Goal: Information Seeking & Learning: Learn about a topic

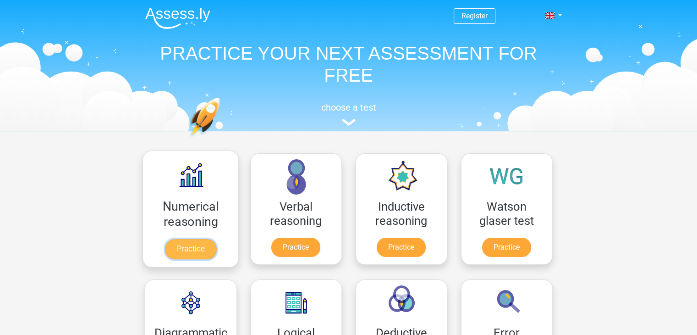
click at [190, 250] on link "Practice" at bounding box center [190, 249] width 51 height 20
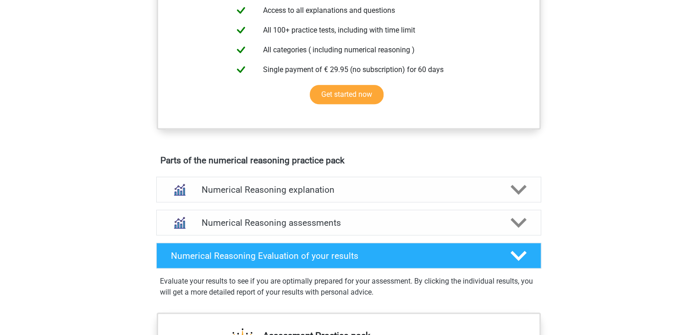
scroll to position [382, 0]
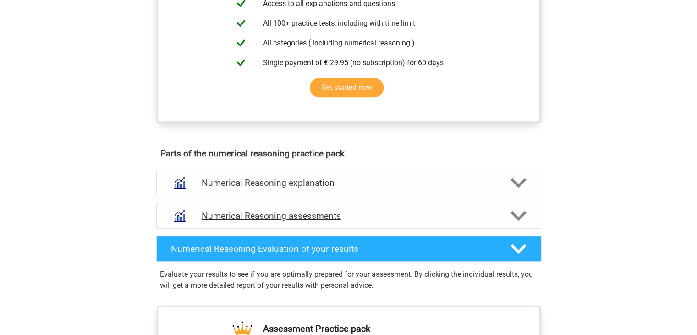
click at [517, 222] on icon at bounding box center [519, 216] width 16 height 16
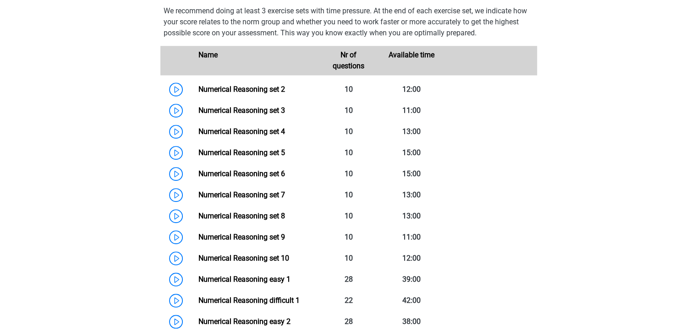
scroll to position [612, 0]
click at [198, 93] on link "Numerical Reasoning set 2" at bounding box center [241, 89] width 87 height 9
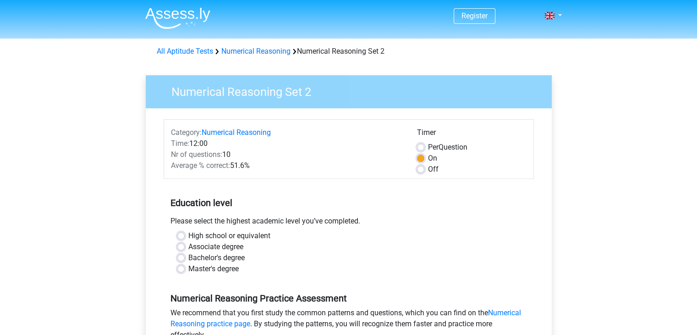
click at [181, 261] on div "Bachelor's degree" at bounding box center [348, 257] width 343 height 11
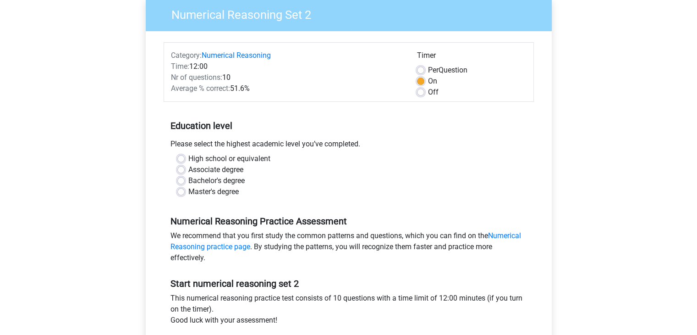
scroll to position [106, 0]
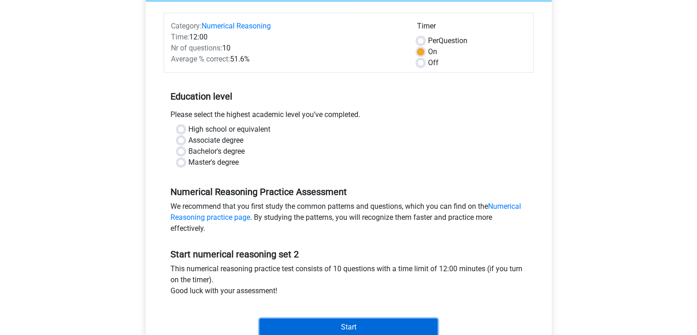
click at [318, 328] on input "Start" at bounding box center [348, 326] width 178 height 17
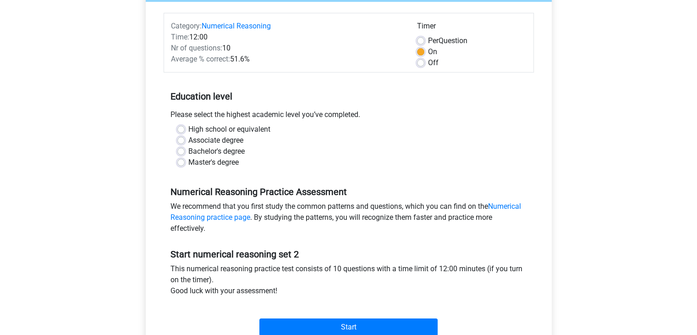
click at [315, 142] on div "Associate degree" at bounding box center [348, 140] width 343 height 11
click at [188, 149] on label "Bachelor's degree" at bounding box center [216, 151] width 56 height 11
click at [181, 149] on input "Bachelor's degree" at bounding box center [180, 150] width 7 height 9
radio input "true"
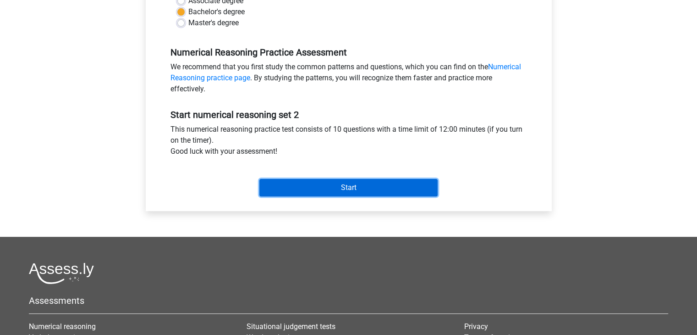
click at [295, 183] on input "Start" at bounding box center [348, 187] width 178 height 17
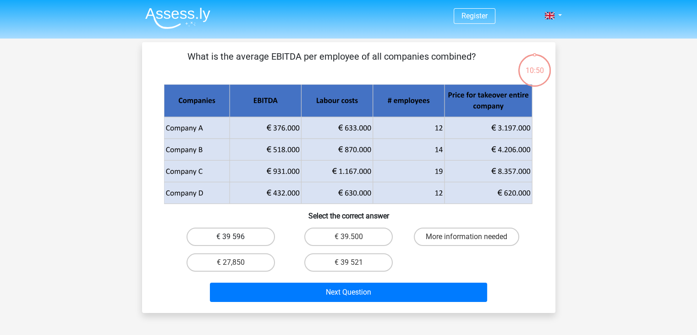
click at [256, 232] on label "€ 39 596" at bounding box center [231, 236] width 88 height 18
click at [236, 236] on input "€ 39 596" at bounding box center [234, 239] width 6 height 6
radio input "true"
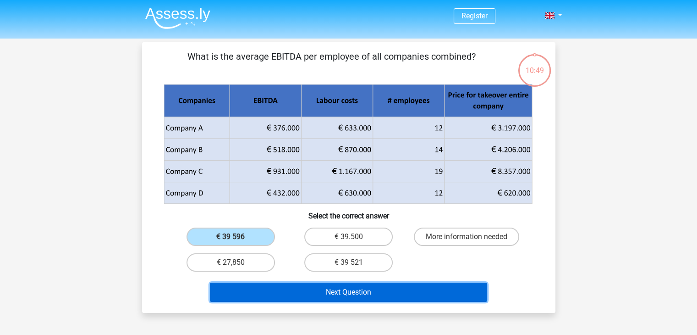
click at [281, 296] on button "Next Question" at bounding box center [348, 291] width 277 height 19
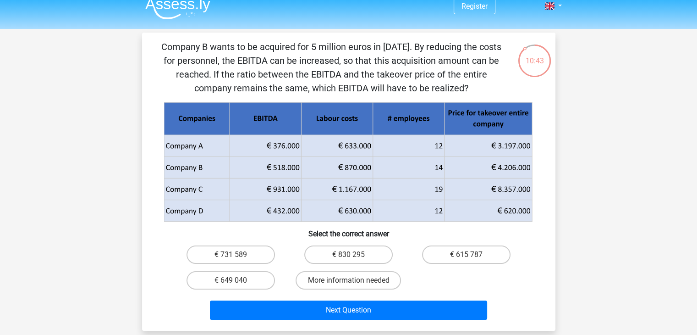
scroll to position [9, 0]
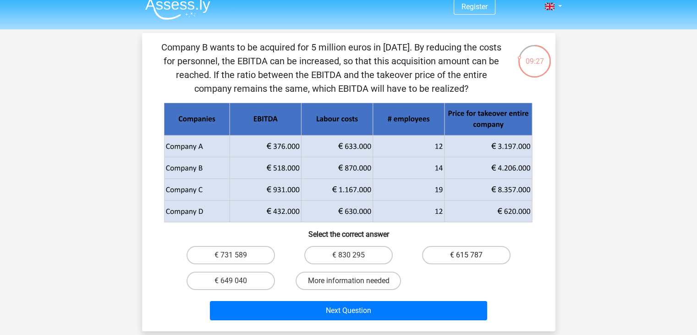
click at [446, 255] on label "€ 615 787" at bounding box center [466, 255] width 88 height 18
click at [467, 255] on input "€ 615 787" at bounding box center [470, 258] width 6 height 6
radio input "true"
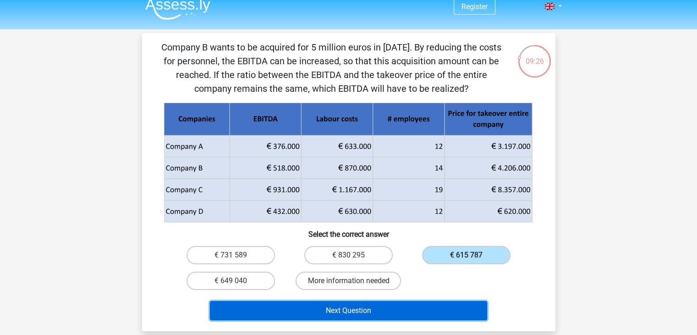
click at [415, 315] on button "Next Question" at bounding box center [348, 310] width 277 height 19
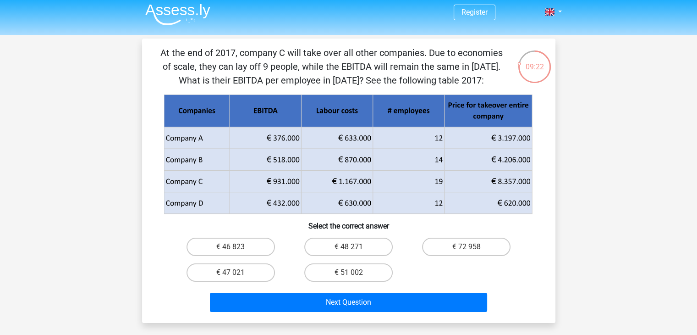
scroll to position [3, 0]
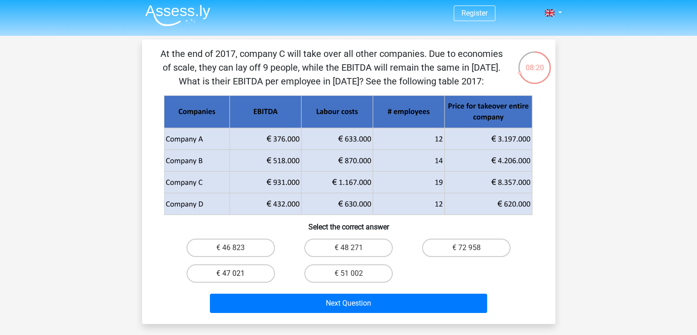
click at [238, 272] on label "€ 47 021" at bounding box center [231, 273] width 88 height 18
click at [236, 273] on input "€ 47 021" at bounding box center [234, 276] width 6 height 6
radio input "true"
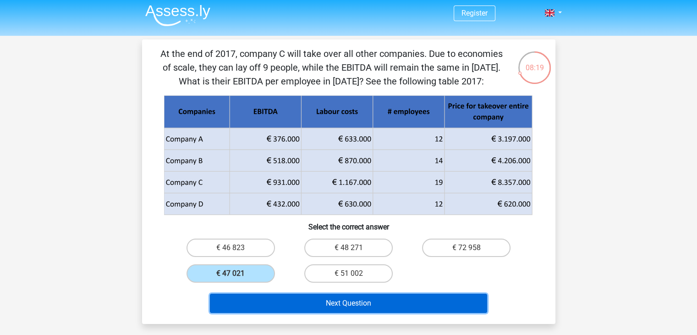
click at [295, 308] on button "Next Question" at bounding box center [348, 302] width 277 height 19
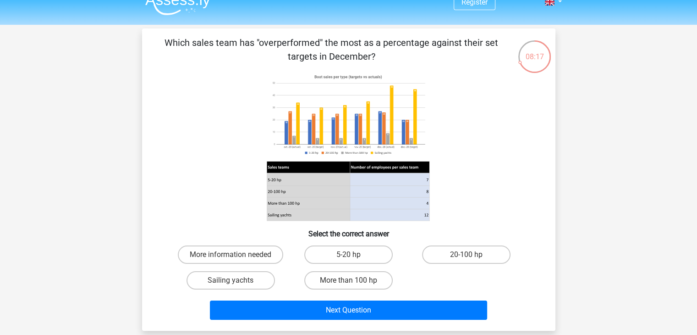
scroll to position [0, 0]
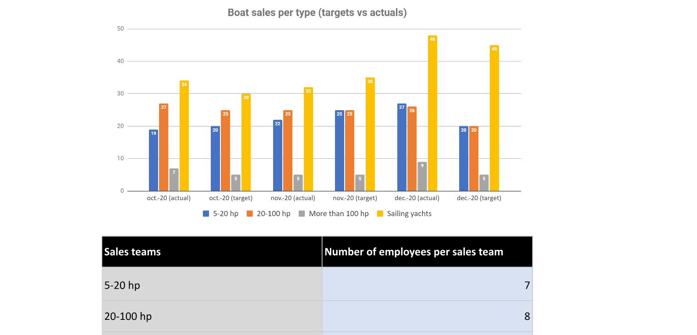
click at [389, 139] on image at bounding box center [348, 128] width 163 height 88
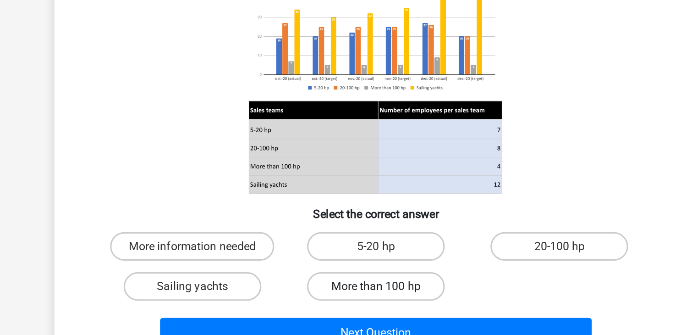
click at [358, 295] on label "More than 100 hp" at bounding box center [348, 294] width 88 height 18
click at [354, 295] on input "More than 100 hp" at bounding box center [351, 297] width 6 height 6
radio input "true"
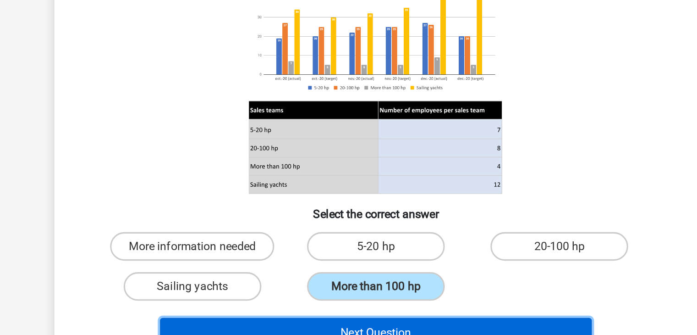
click at [357, 317] on button "Next Question" at bounding box center [348, 323] width 277 height 19
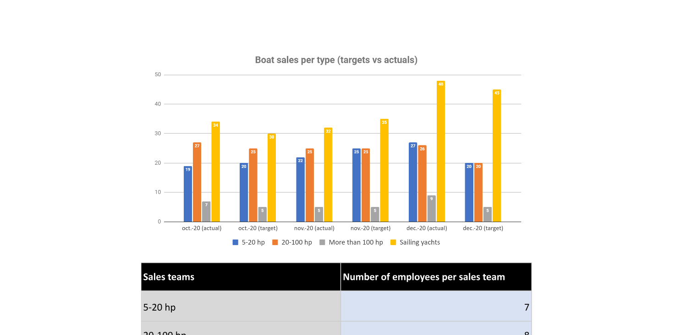
click at [217, 178] on icon at bounding box center [348, 159] width 369 height 151
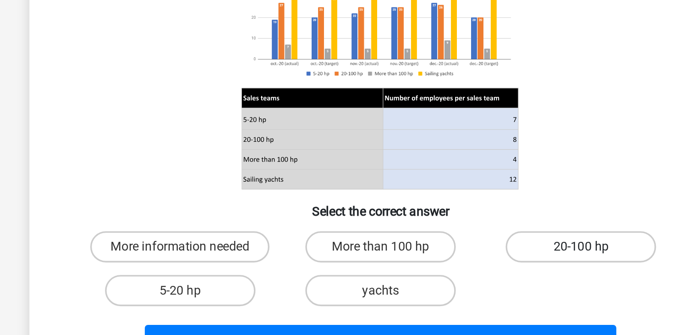
click at [462, 272] on label "20-100 hp" at bounding box center [466, 268] width 88 height 18
click at [467, 272] on input "20-100 hp" at bounding box center [470, 271] width 6 height 6
radio input "true"
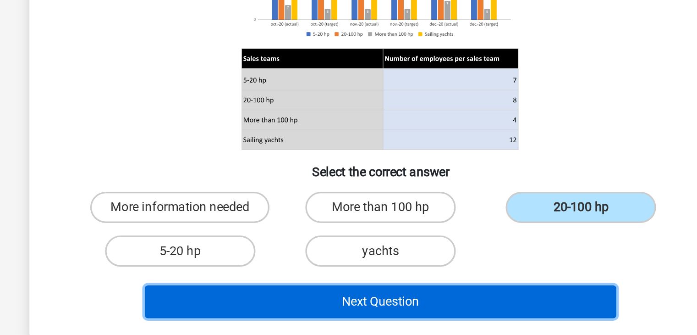
click at [447, 313] on button "Next Question" at bounding box center [348, 314] width 277 height 19
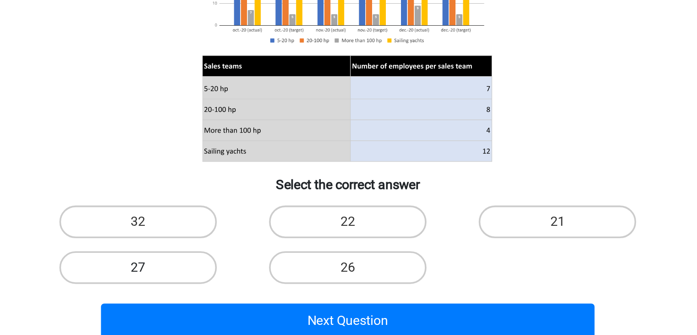
click at [198, 292] on label "27" at bounding box center [231, 294] width 88 height 18
click at [231, 294] on input "27" at bounding box center [234, 297] width 6 height 6
radio input "true"
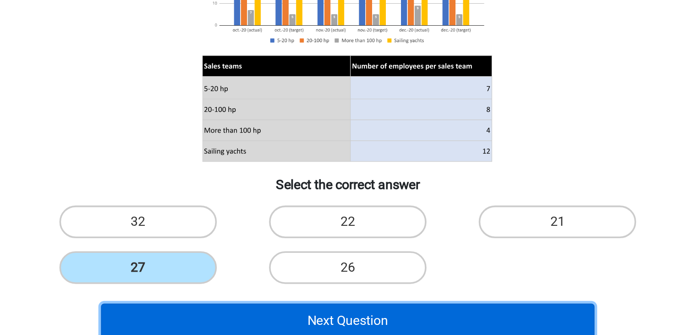
click at [269, 321] on button "Next Question" at bounding box center [348, 323] width 277 height 19
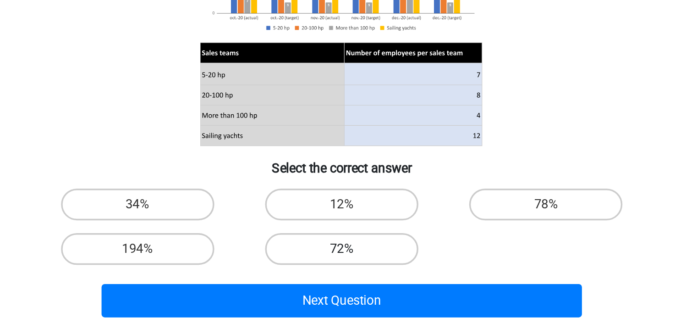
scroll to position [49, 0]
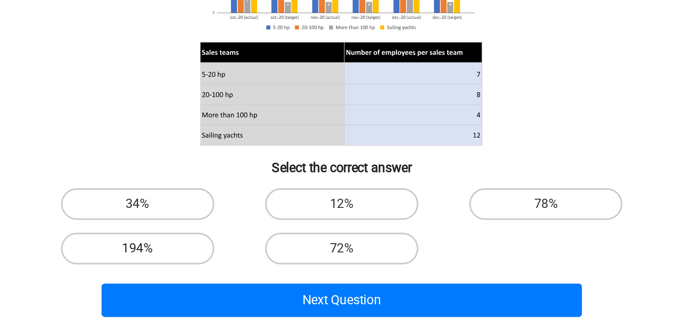
click at [264, 275] on label "194%" at bounding box center [231, 272] width 88 height 18
click at [236, 275] on input "194%" at bounding box center [234, 275] width 6 height 6
radio input "true"
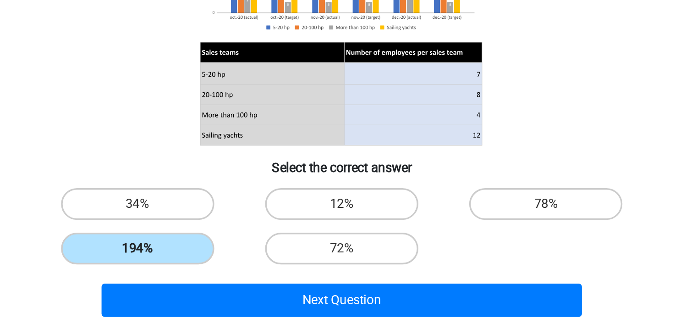
click at [266, 271] on label "194%" at bounding box center [231, 272] width 88 height 18
click at [236, 272] on input "194%" at bounding box center [234, 275] width 6 height 6
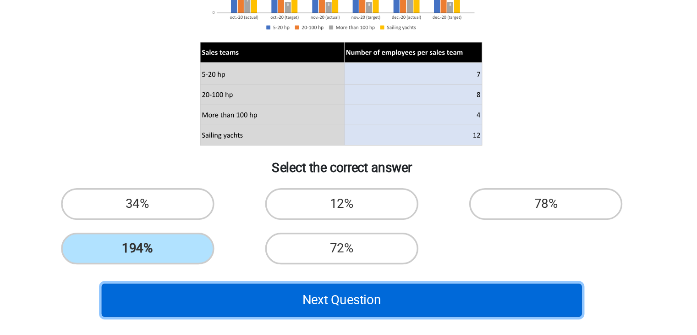
click at [281, 306] on button "Next Question" at bounding box center [348, 301] width 277 height 19
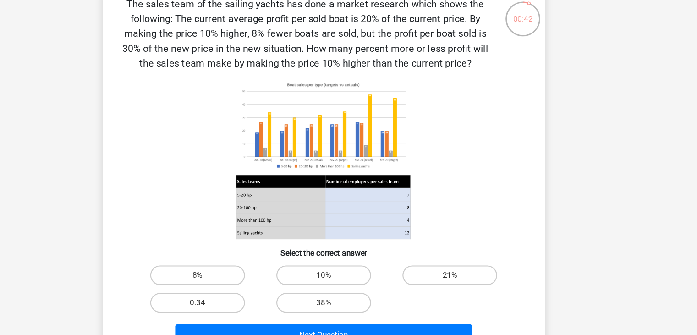
scroll to position [32, 0]
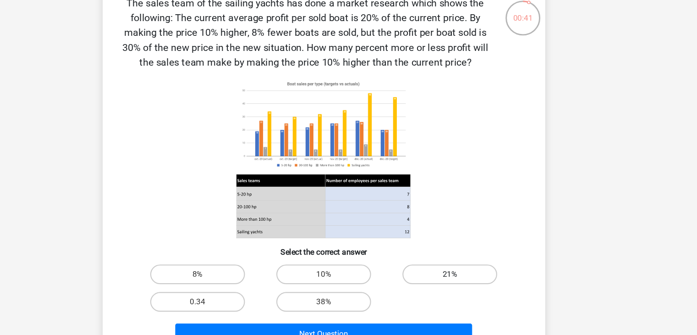
click at [441, 278] on label "21%" at bounding box center [466, 278] width 88 height 18
click at [467, 278] on input "21%" at bounding box center [470, 281] width 6 height 6
radio input "true"
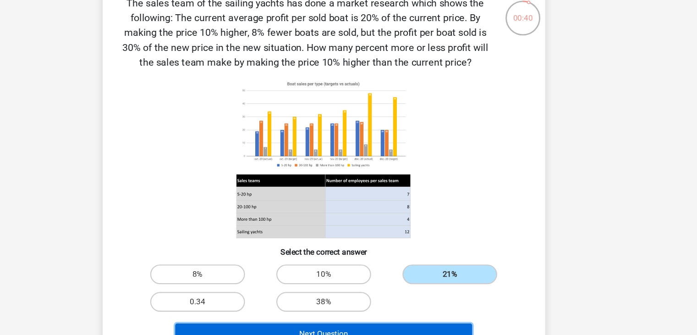
click at [424, 330] on button "Next Question" at bounding box center [348, 333] width 277 height 19
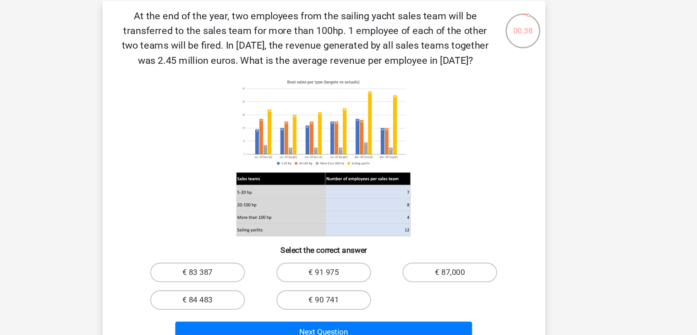
scroll to position [50, 0]
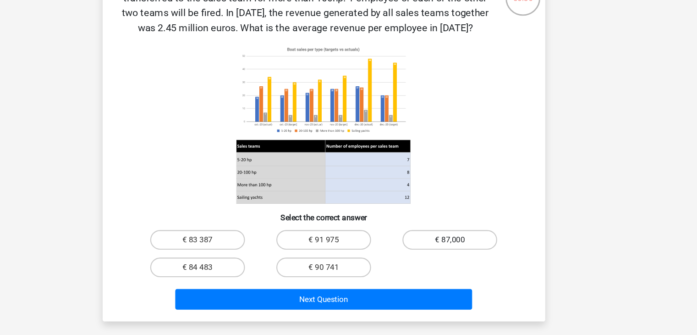
click at [447, 255] on label "€ 87,000" at bounding box center [466, 245] width 88 height 18
click at [467, 252] on input "€ 87,000" at bounding box center [470, 249] width 6 height 6
radio input "true"
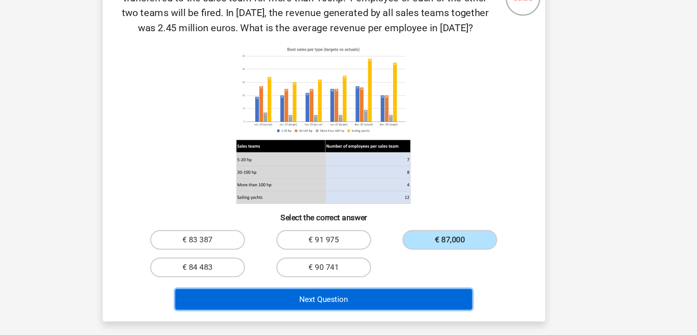
click at [432, 311] on button "Next Question" at bounding box center [348, 300] width 277 height 19
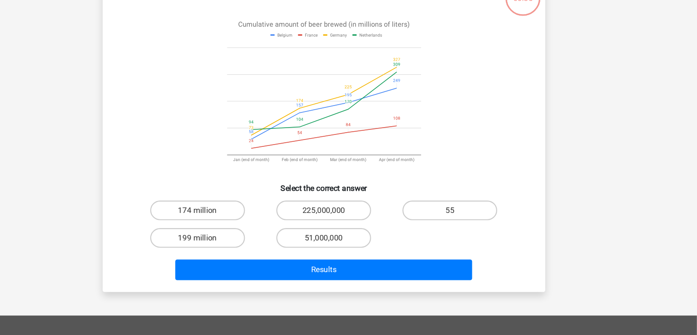
scroll to position [42, 0]
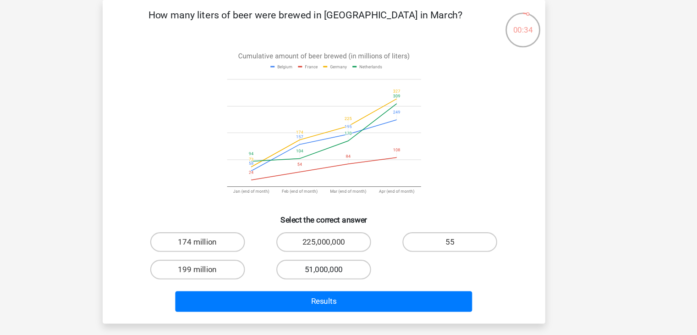
click at [374, 251] on label "51,000,000" at bounding box center [348, 251] width 88 height 18
click at [354, 252] on input "51,000,000" at bounding box center [351, 255] width 6 height 6
radio input "true"
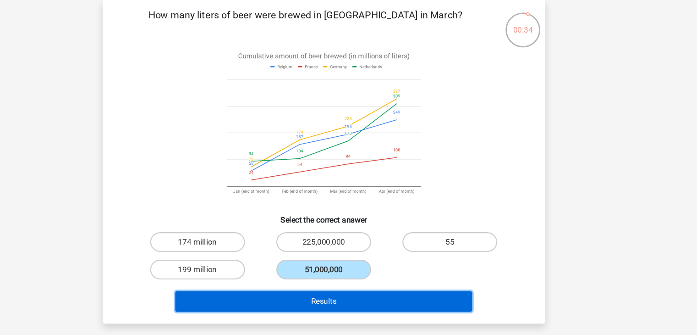
click at [374, 282] on button "Results" at bounding box center [348, 281] width 277 height 19
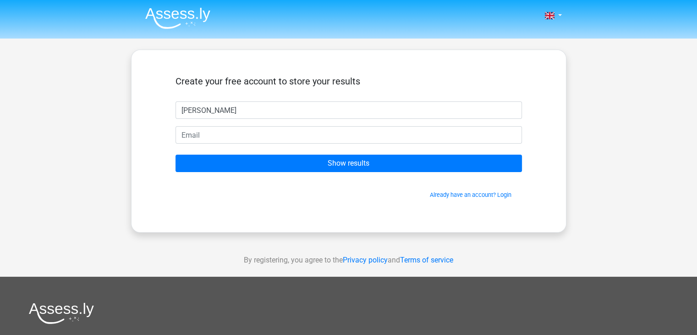
type input "[PERSON_NAME]"
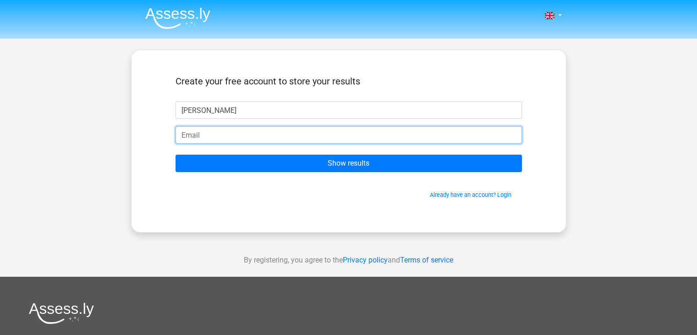
click at [313, 134] on input "email" at bounding box center [349, 134] width 346 height 17
type input "[EMAIL_ADDRESS][DOMAIN_NAME]"
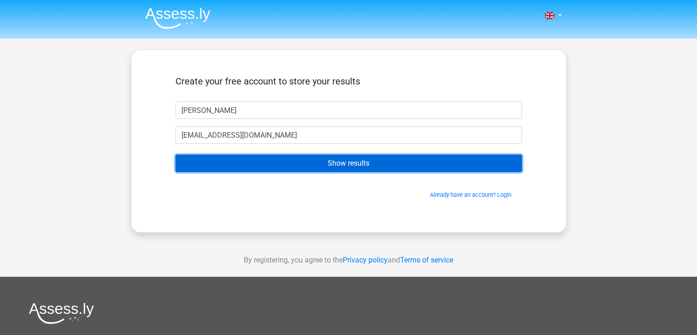
click at [295, 165] on input "Show results" at bounding box center [349, 162] width 346 height 17
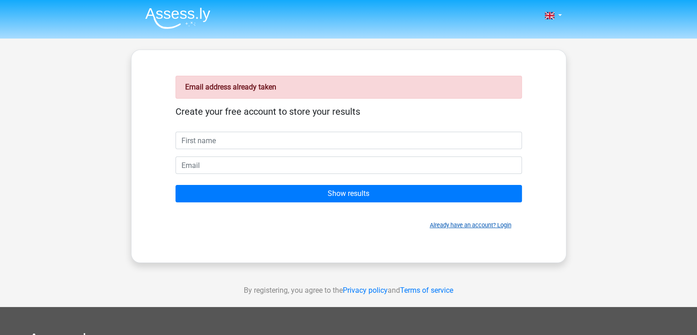
click at [451, 224] on link "Already have an account? Login" at bounding box center [471, 224] width 82 height 7
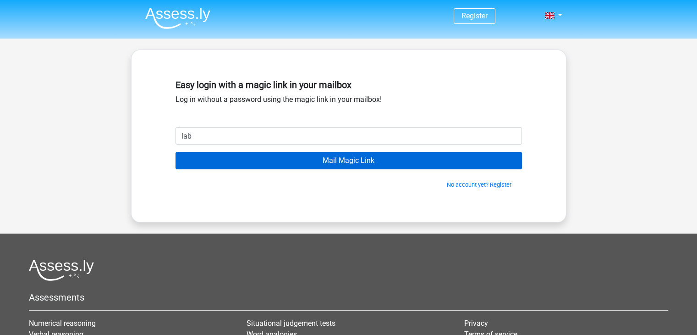
type input "[EMAIL_ADDRESS][DOMAIN_NAME]"
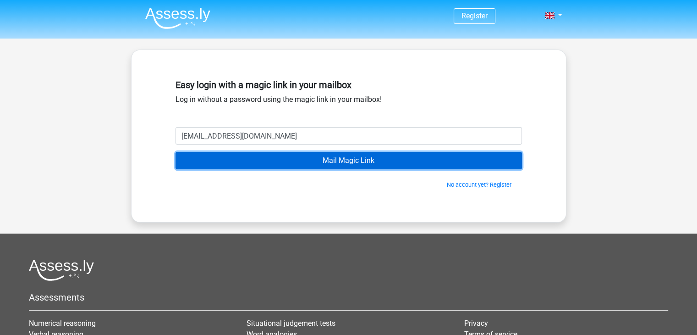
click at [289, 163] on input "Mail Magic Link" at bounding box center [349, 160] width 346 height 17
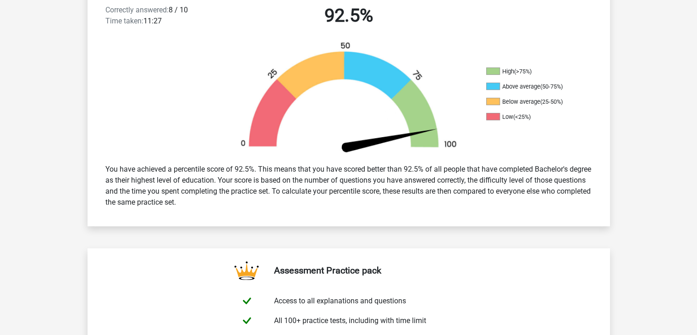
scroll to position [295, 0]
